Goal: Task Accomplishment & Management: Manage account settings

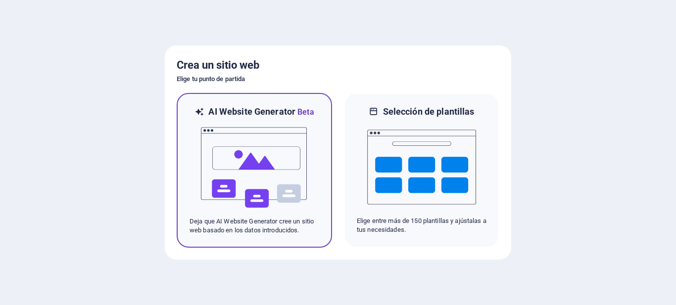
click at [269, 166] on img at bounding box center [254, 167] width 109 height 99
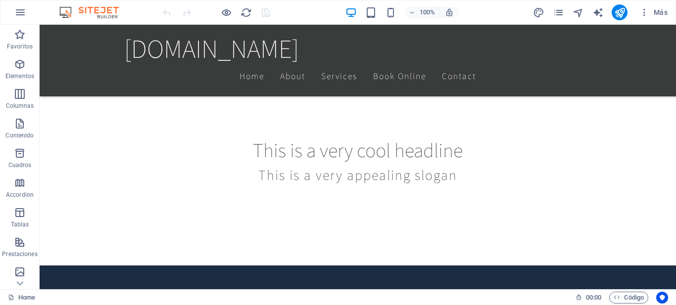
scroll to position [297, 0]
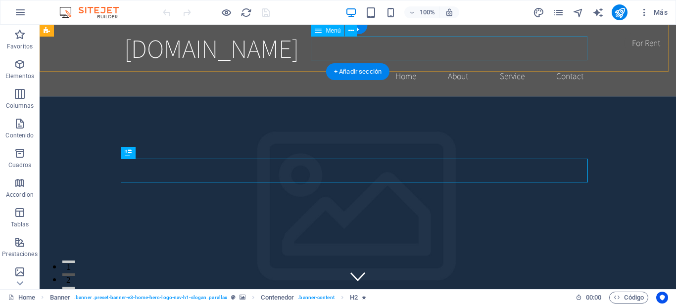
click at [399, 64] on nav "Home About Service Contact" at bounding box center [357, 76] width 467 height 25
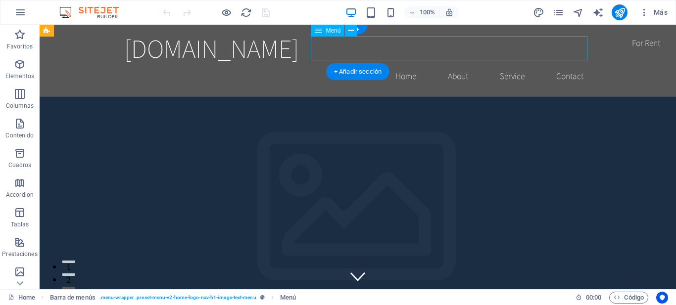
click at [399, 64] on nav "Home About Service Contact" at bounding box center [357, 76] width 467 height 25
select select
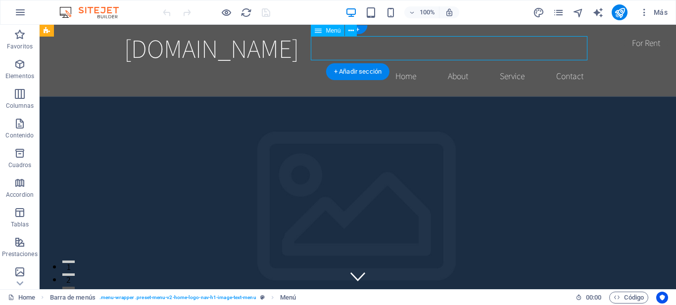
select select
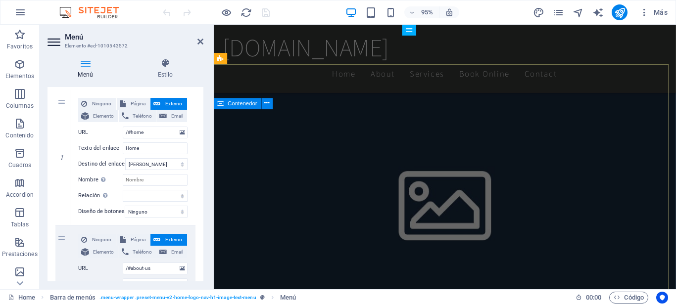
scroll to position [297, 0]
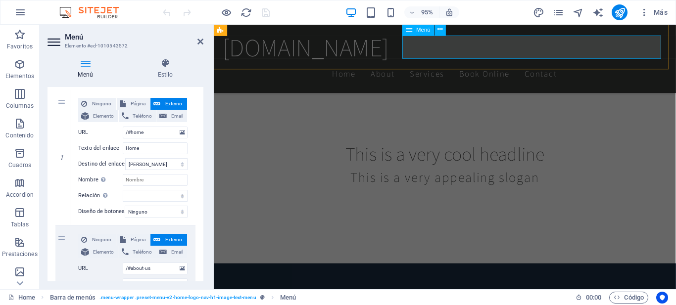
click at [438, 64] on nav "Home About Services Book Online Contact" at bounding box center [457, 76] width 467 height 25
click at [601, 64] on nav "Home About Services Book Online Contact" at bounding box center [457, 76] width 467 height 25
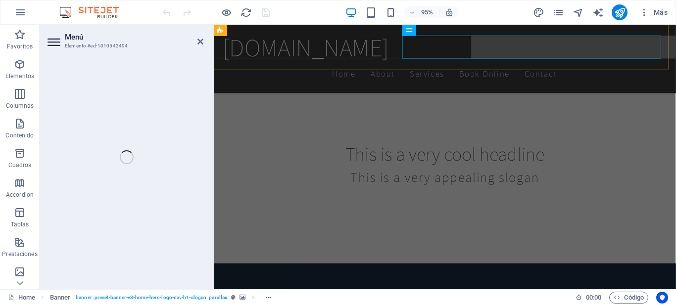
select select
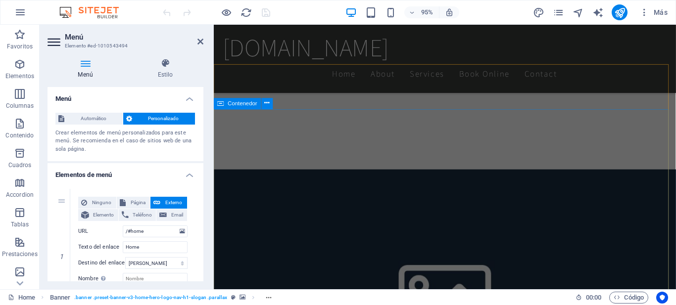
scroll to position [495, 0]
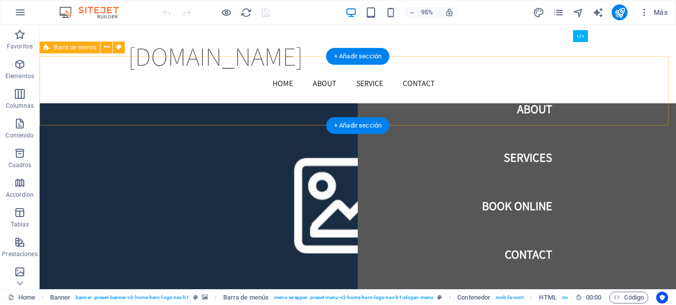
scroll to position [1288, 0]
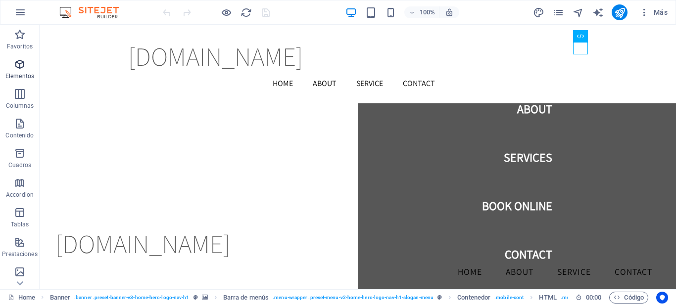
click at [23, 74] on p "Elementos" at bounding box center [19, 76] width 29 height 8
click at [22, 73] on p "Elementos" at bounding box center [19, 76] width 29 height 8
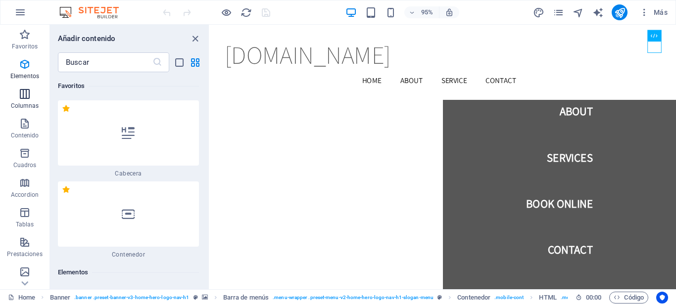
scroll to position [187, 0]
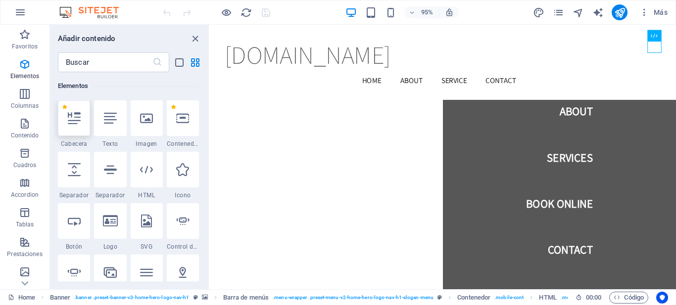
click at [73, 135] on div at bounding box center [74, 118] width 32 height 36
click at [210, 128] on div "H2 Banner Contenedor Menú Barra de menús Barra de menús Menú Barra de menús Log…" at bounding box center [443, 157] width 466 height 265
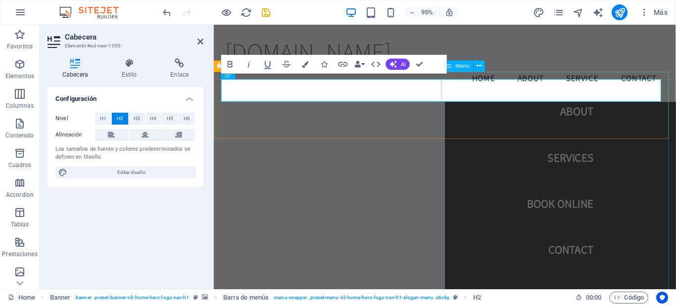
scroll to position [1162, 0]
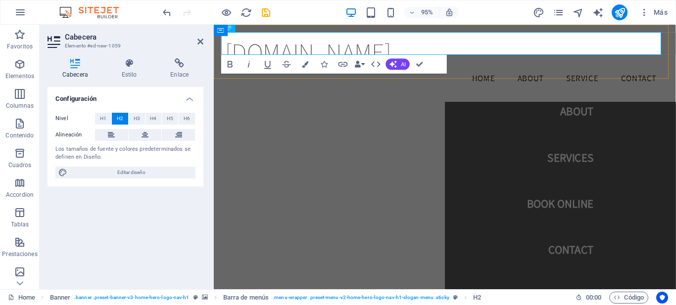
click at [612, 68] on div "[DOMAIN_NAME] Menu Home About Service Contact" at bounding box center [457, 65] width 486 height 81
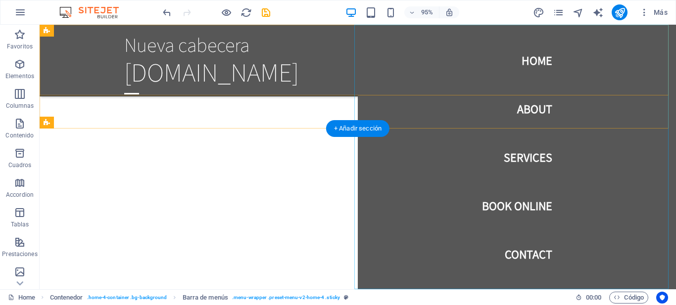
scroll to position [697, 0]
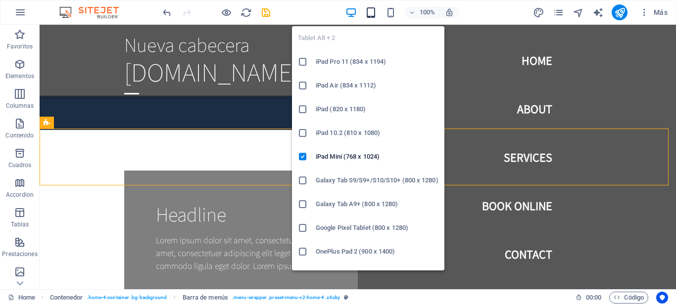
click at [373, 18] on icon "button" at bounding box center [370, 12] width 11 height 11
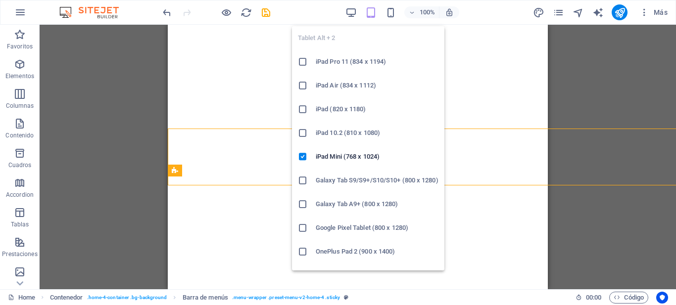
click at [369, 13] on icon "button" at bounding box center [370, 12] width 11 height 11
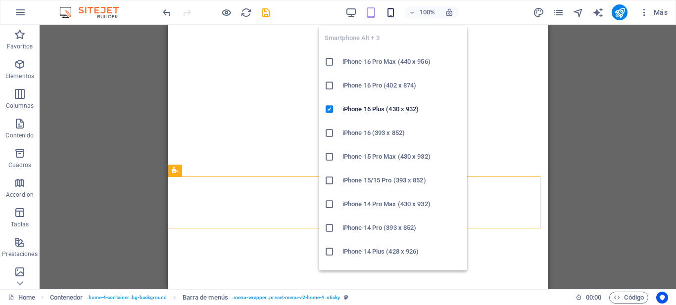
click at [390, 14] on icon "button" at bounding box center [390, 12] width 11 height 11
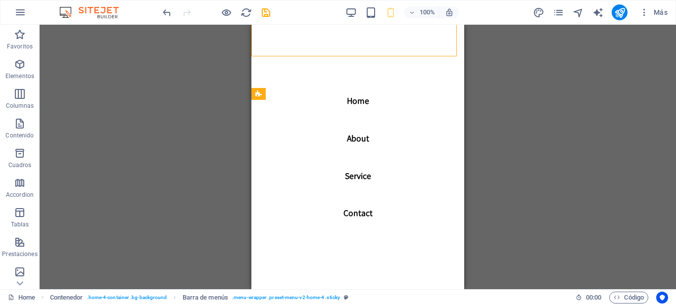
scroll to position [726, 0]
click at [177, 123] on div "H2 Banner Contenedor Menú Barra de menús Barra de menús Menú Barra de menús Log…" at bounding box center [358, 157] width 636 height 265
click at [529, 94] on div "H2 Banner Contenedor Menú Barra de menús Barra de menús Menú Barra de menús Log…" at bounding box center [358, 157] width 636 height 265
click at [233, 87] on div "H2 Banner Contenedor Menú Barra de menús Barra de menús Menú Barra de menús Log…" at bounding box center [358, 157] width 636 height 265
click at [17, 186] on icon "button" at bounding box center [20, 183] width 12 height 12
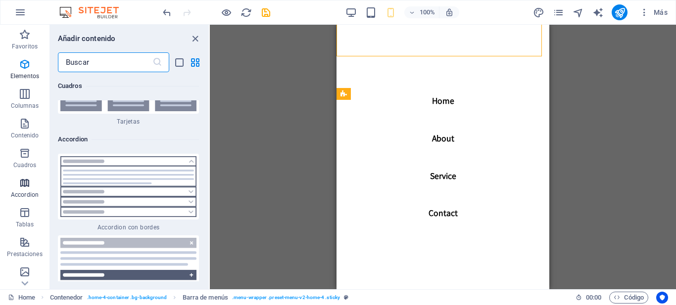
scroll to position [6097, 0]
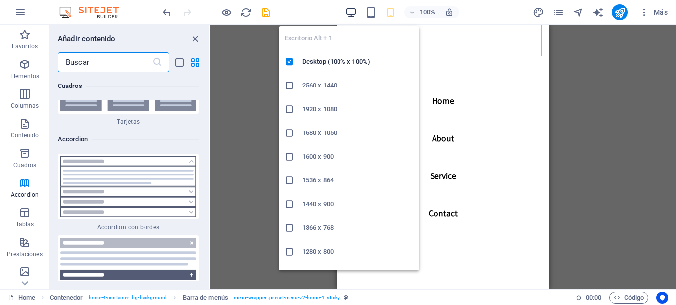
click at [348, 15] on icon "button" at bounding box center [350, 12] width 11 height 11
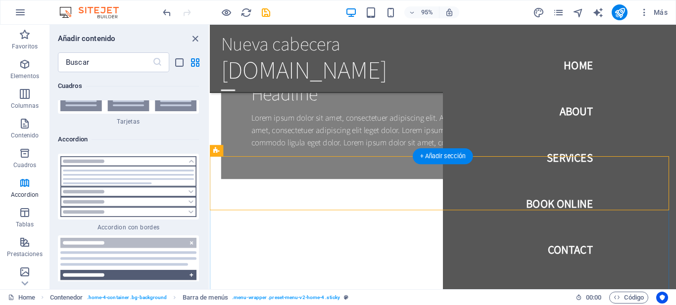
scroll to position [676, 0]
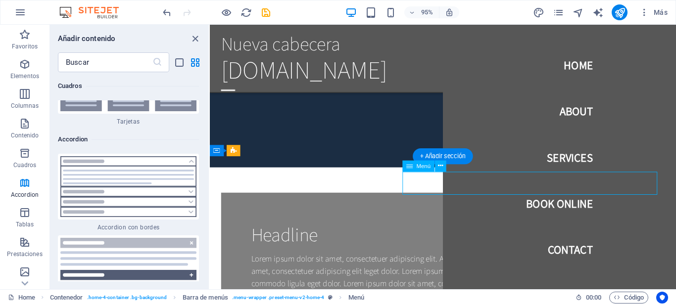
click at [438, 165] on icon at bounding box center [440, 166] width 5 height 10
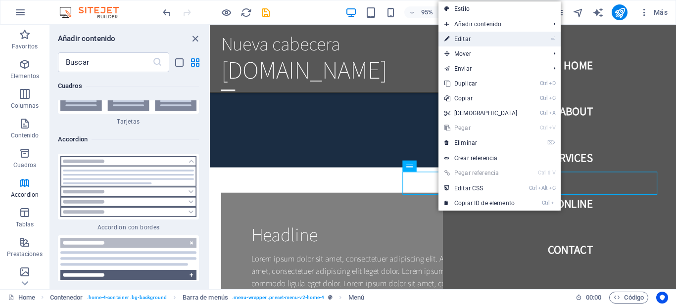
drag, startPoint x: 477, startPoint y: 41, endPoint x: 276, endPoint y: 24, distance: 202.1
click at [477, 41] on link "⏎ Editar" at bounding box center [480, 39] width 85 height 15
select select
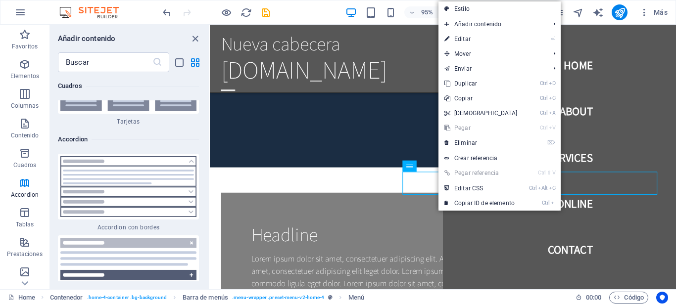
select select
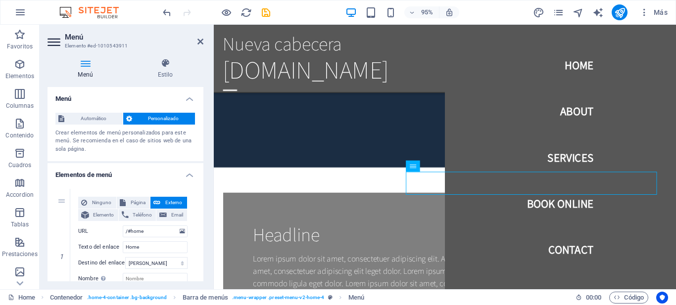
drag, startPoint x: 204, startPoint y: 138, endPoint x: 203, endPoint y: 150, distance: 12.4
click at [203, 150] on div "Menú Estilo Menú Automático Personalizado Crear elementos de menú personalizado…" at bounding box center [126, 169] width 172 height 239
drag, startPoint x: 197, startPoint y: 136, endPoint x: 196, endPoint y: 150, distance: 14.4
click at [196, 150] on div "Automático Personalizado Crear elementos de menú personalizados para este menú.…" at bounding box center [125, 133] width 156 height 57
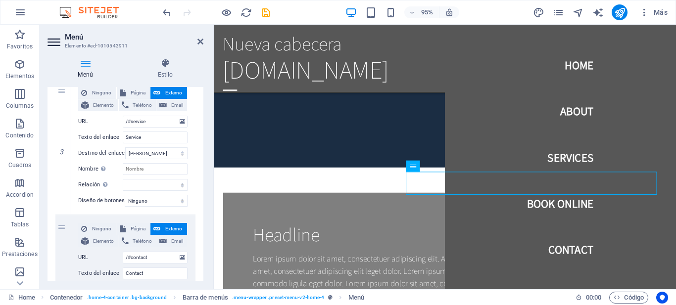
click at [199, 265] on div "1 Ninguno Página Externo Elemento Teléfono Email Página Home Subpage Legal Noti…" at bounding box center [125, 79] width 156 height 560
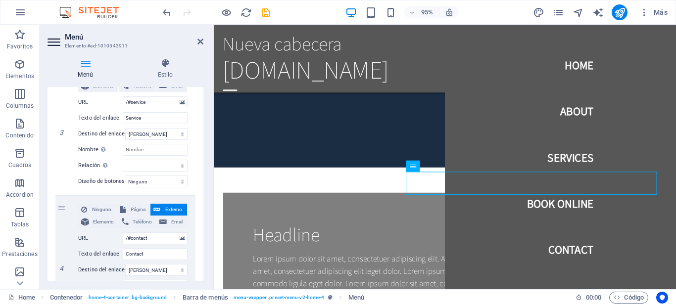
click at [199, 277] on div "1 Ninguno Página Externo Elemento Teléfono Email Página Home Subpage Legal Noti…" at bounding box center [125, 60] width 156 height 560
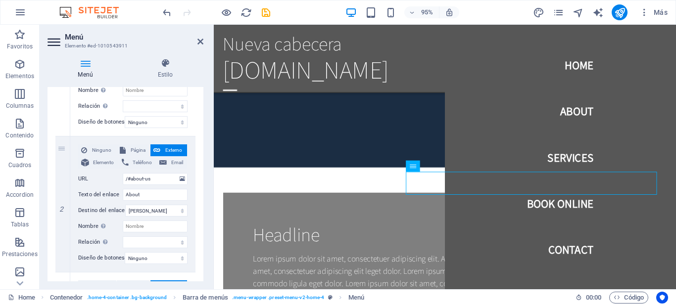
scroll to position [111, 0]
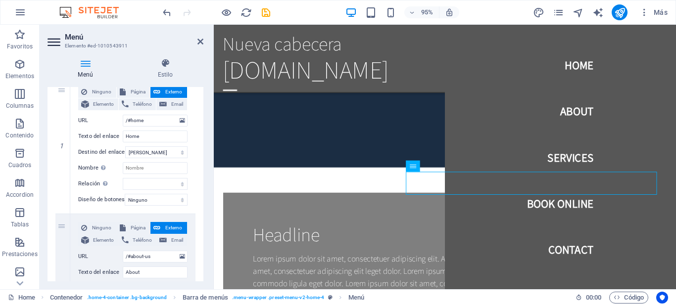
drag, startPoint x: 208, startPoint y: 164, endPoint x: 209, endPoint y: 157, distance: 6.5
click at [209, 157] on div "Menú Estilo Menú Automático Personalizado Crear elementos de menú personalizado…" at bounding box center [126, 169] width 172 height 239
click at [135, 94] on span "Página" at bounding box center [138, 92] width 19 height 12
select select
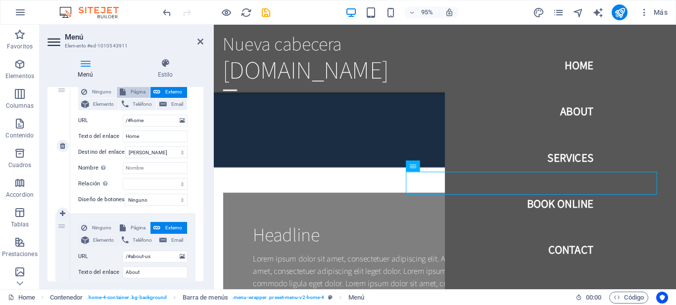
select select
click at [137, 92] on span "Página" at bounding box center [138, 92] width 19 height 12
click at [143, 136] on input "Home" at bounding box center [155, 137] width 65 height 12
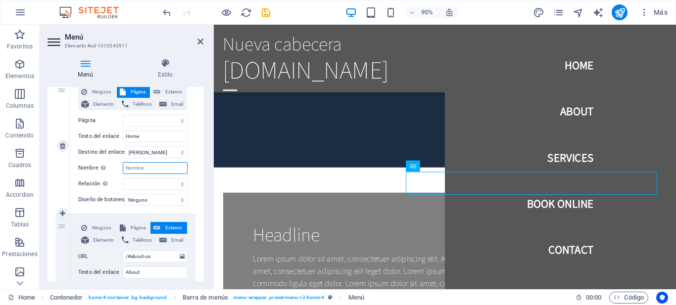
click at [156, 169] on input "Nombre Una descripción adicional del enlace no debería ser igual al texto del e…" at bounding box center [155, 168] width 65 height 12
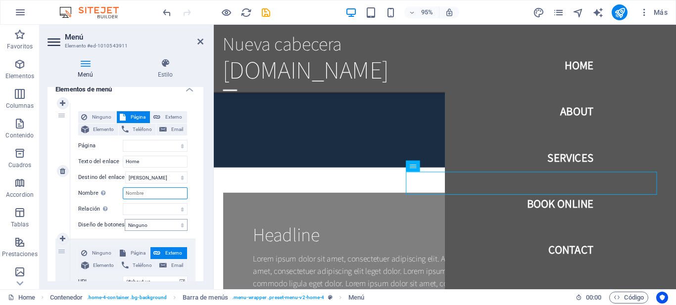
scroll to position [61, 0]
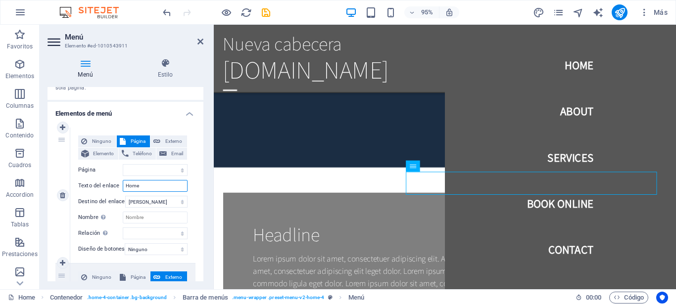
drag, startPoint x: 148, startPoint y: 186, endPoint x: 122, endPoint y: 190, distance: 26.0
click at [122, 190] on div "Texto del enlace Home" at bounding box center [132, 186] width 109 height 12
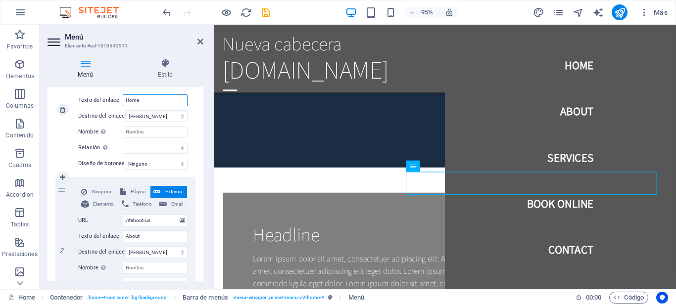
scroll to position [160, 0]
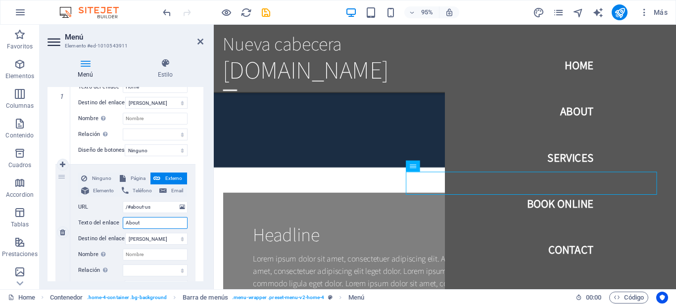
click at [100, 217] on div "Texto del enlace About" at bounding box center [132, 223] width 109 height 12
type input "V"
select select
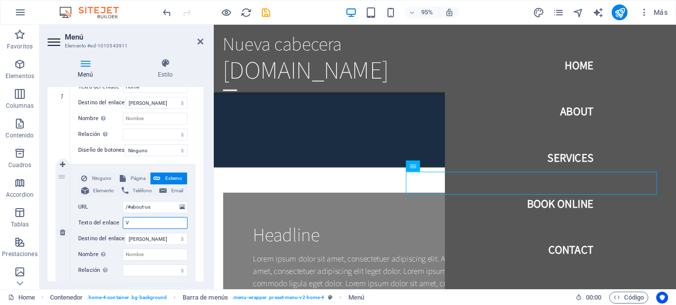
select select
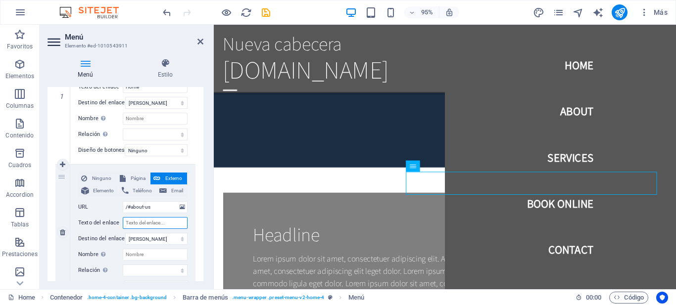
select select
type input "N"
select select
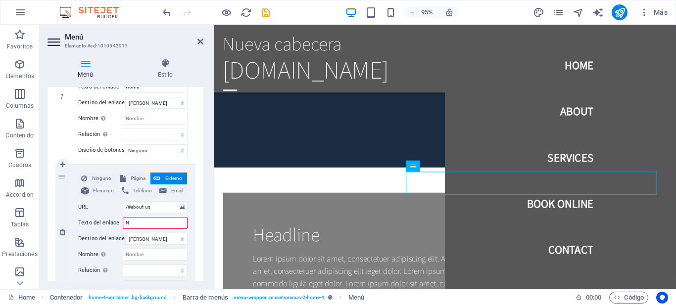
select select
type input "Noso"
select select
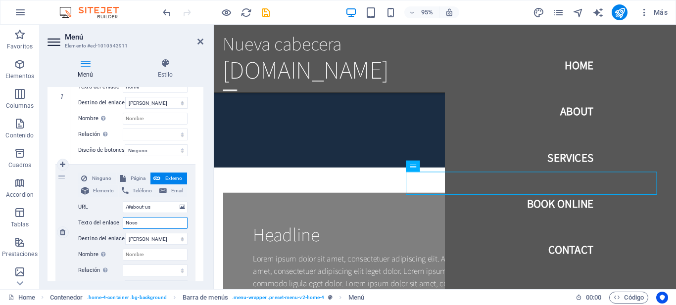
select select
type input "Nosotr"
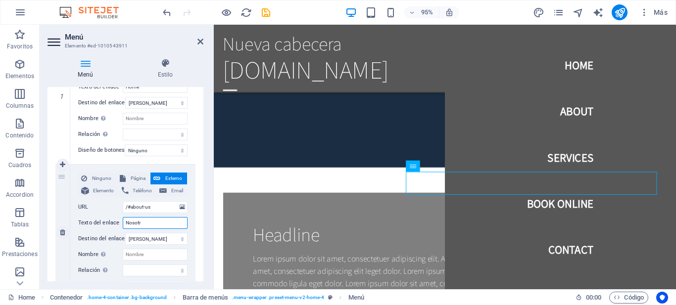
select select
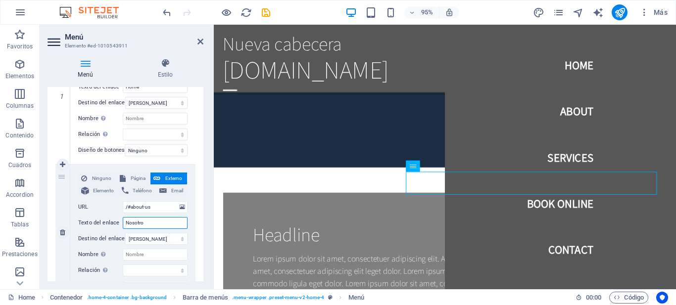
type input "Nosotros"
select select
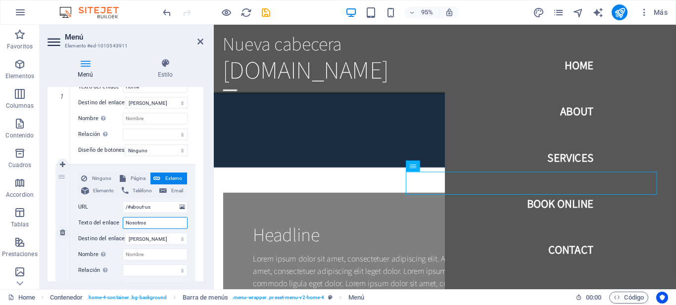
select select
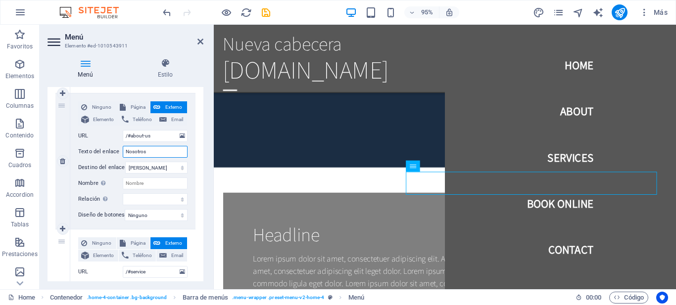
scroll to position [259, 0]
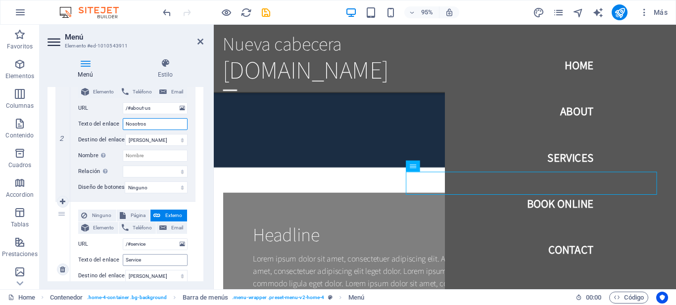
type input "Nosotros"
drag, startPoint x: 150, startPoint y: 260, endPoint x: 118, endPoint y: 255, distance: 32.5
click at [118, 255] on div "Texto del enlace Service" at bounding box center [132, 260] width 109 height 12
click at [148, 258] on input "Service" at bounding box center [155, 260] width 65 height 12
type input "Servic"
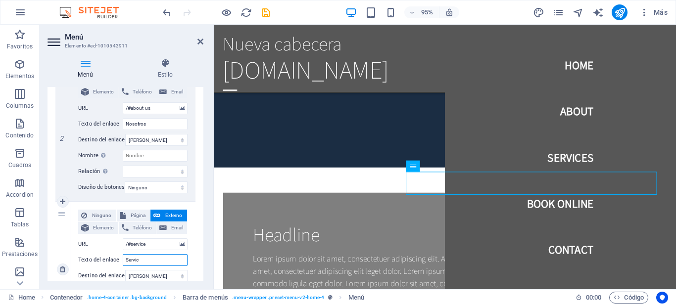
select select
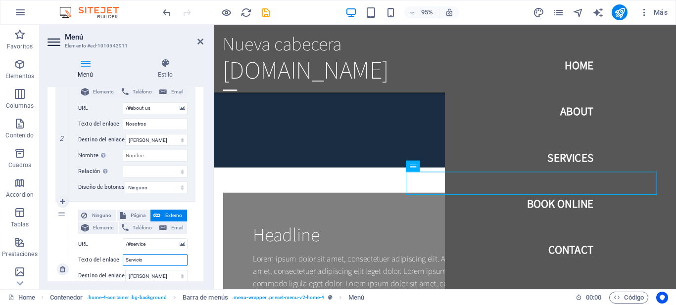
type input "Servicios"
select select
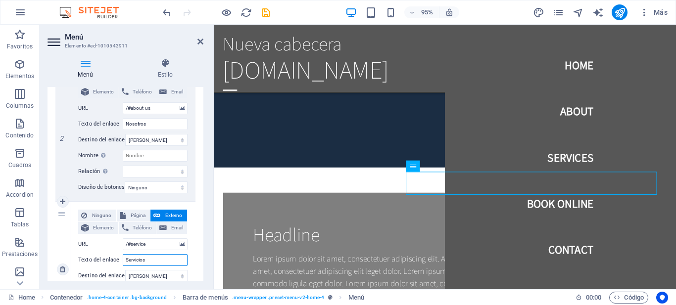
select select
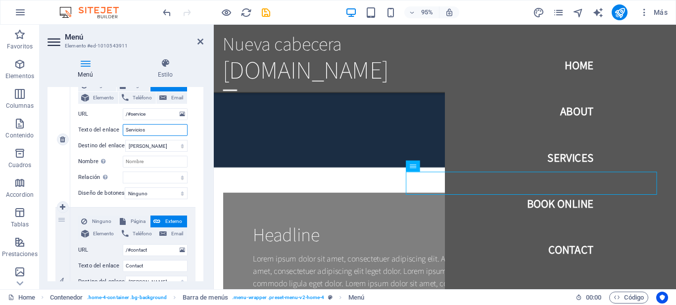
scroll to position [408, 0]
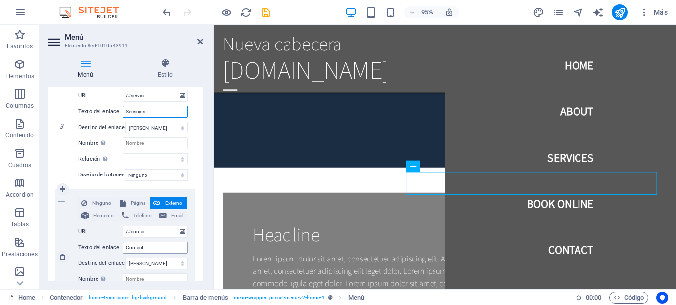
type input "Servicios"
click at [142, 248] on input "Contact" at bounding box center [155, 248] width 65 height 12
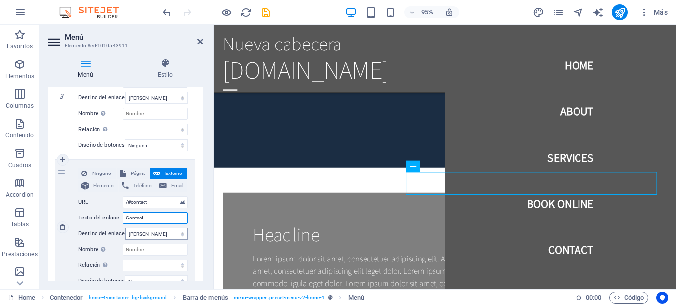
scroll to position [457, 0]
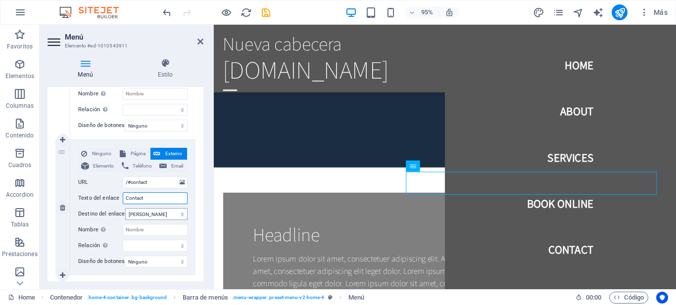
type input "Contacto"
select select
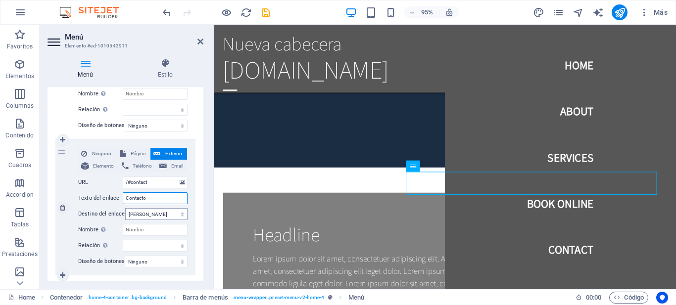
select select
type input "Contacto"
click at [619, 12] on icon "publish" at bounding box center [619, 12] width 11 height 11
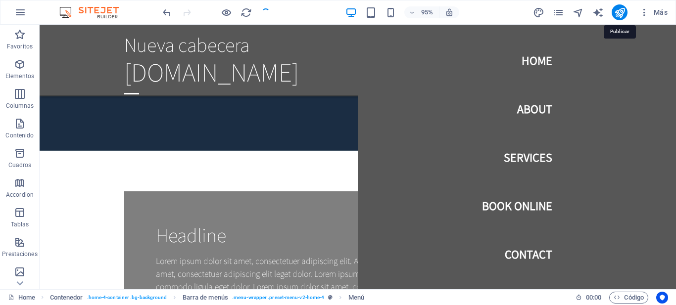
checkbox input "false"
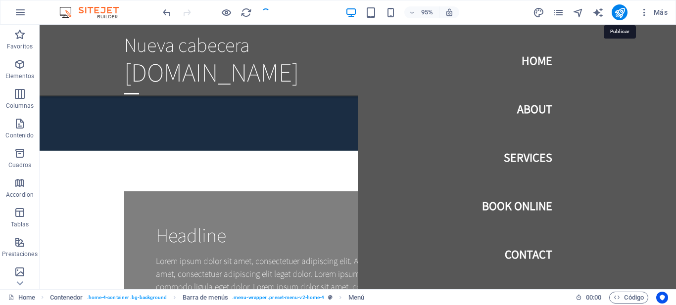
checkbox input "false"
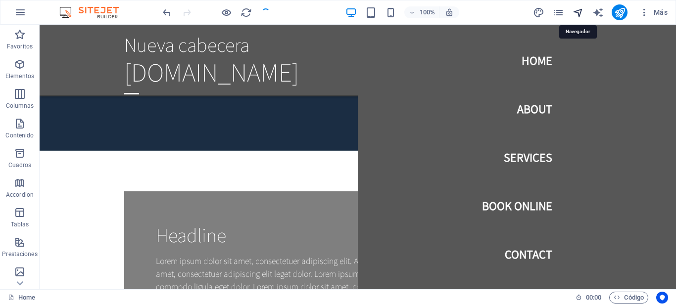
click at [579, 14] on icon "navigator" at bounding box center [577, 12] width 11 height 11
